Goal: Transaction & Acquisition: Obtain resource

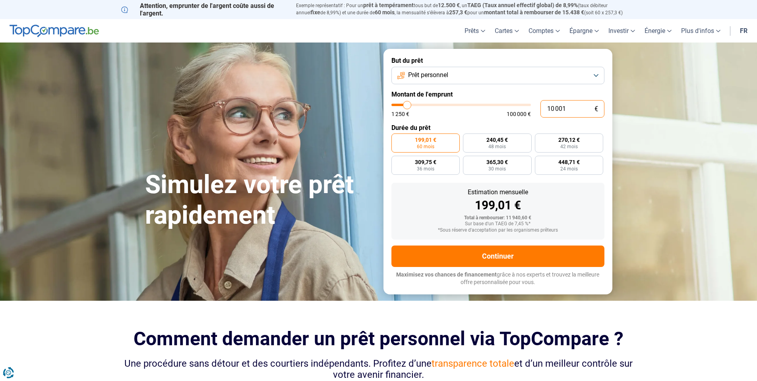
click at [568, 108] on input "10 001" at bounding box center [572, 108] width 64 height 17
type input "3"
type input "1250"
type input "0"
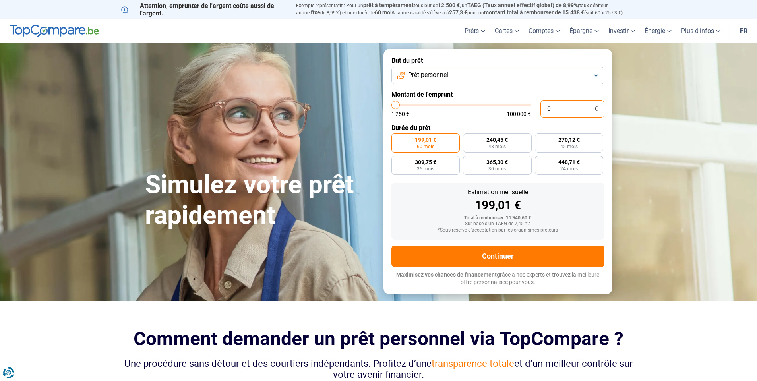
type input "1250"
type input "4"
type input "1250"
type input "45"
type input "1250"
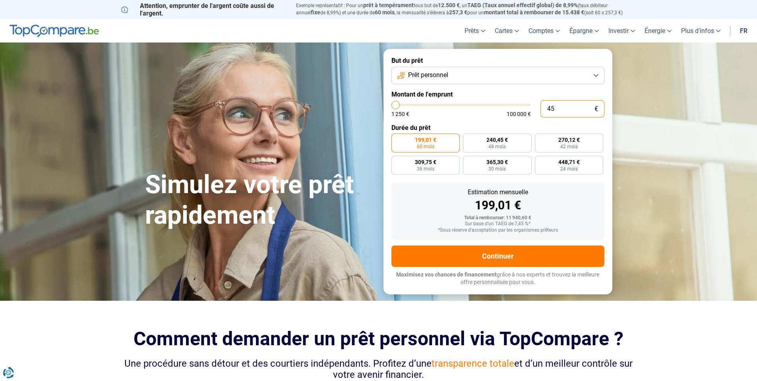
type input "450"
type input "1250"
type input "4 500"
type input "4500"
type input "4 500"
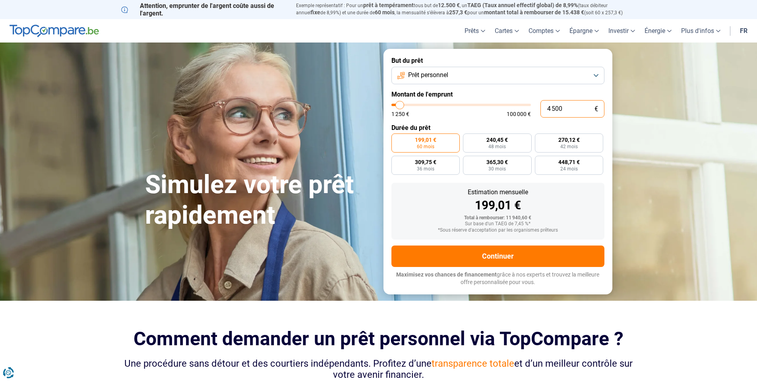
radio input "true"
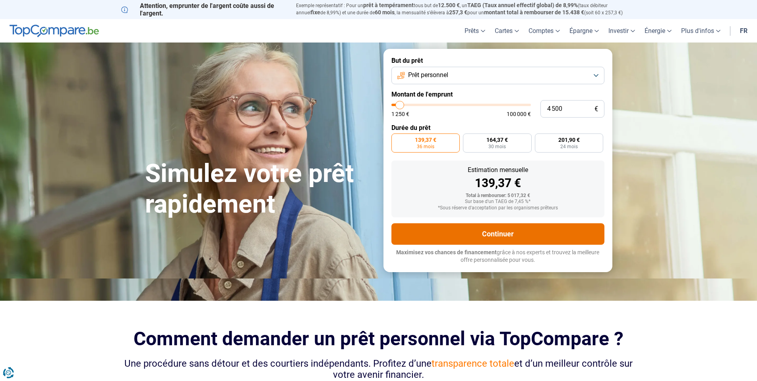
click at [490, 235] on button "Continuer" at bounding box center [497, 233] width 213 height 21
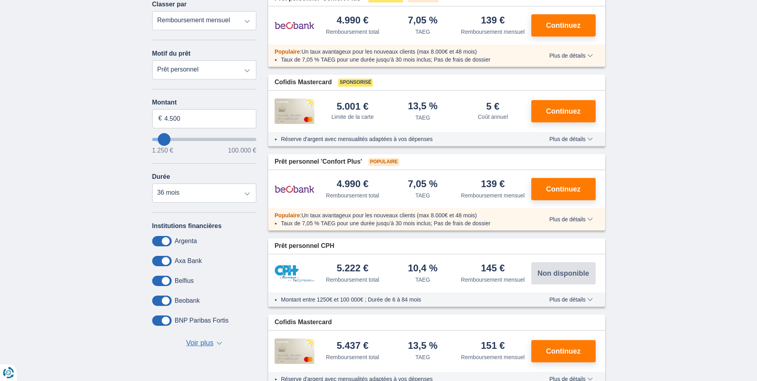
scroll to position [119, 0]
click at [583, 185] on button "Continuez" at bounding box center [563, 189] width 64 height 22
